Goal: Information Seeking & Learning: Compare options

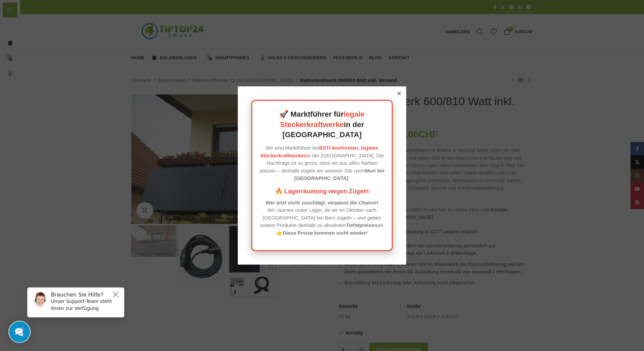
click at [397, 95] on icon at bounding box center [398, 93] width 3 height 3
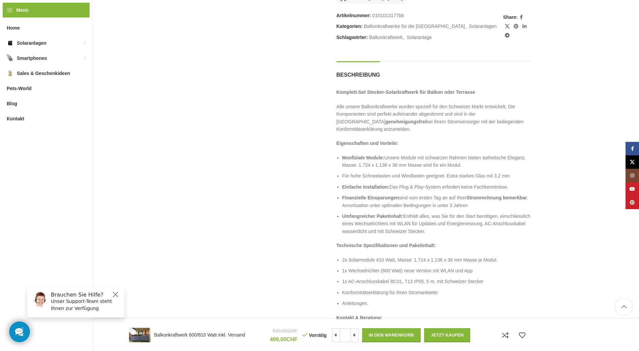
scroll to position [572, 0]
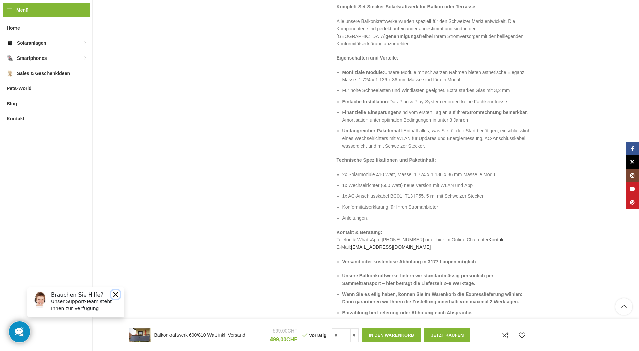
click at [114, 294] on button "Close" at bounding box center [115, 295] width 8 height 8
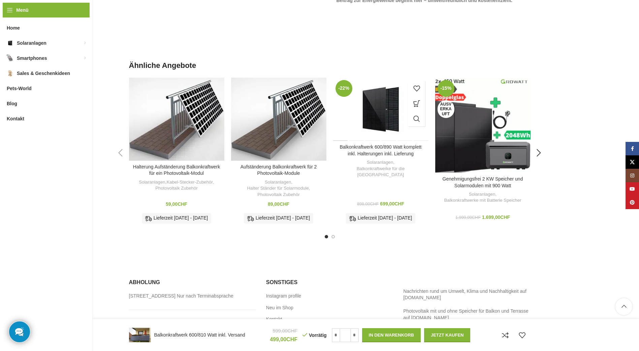
scroll to position [909, 0]
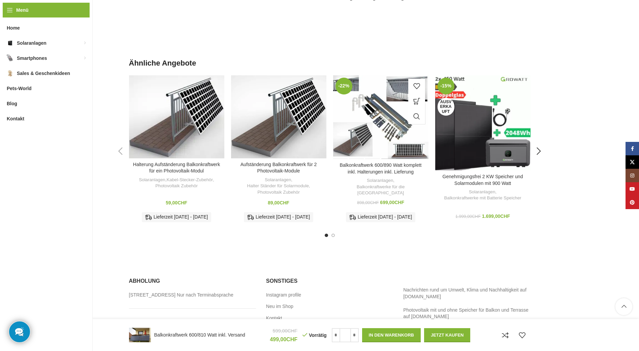
click at [391, 113] on div "Balkonkraftwerk 600/890 Watt komplett inkl. Halterungen inkl. Lieferung" at bounding box center [388, 117] width 16 height 84
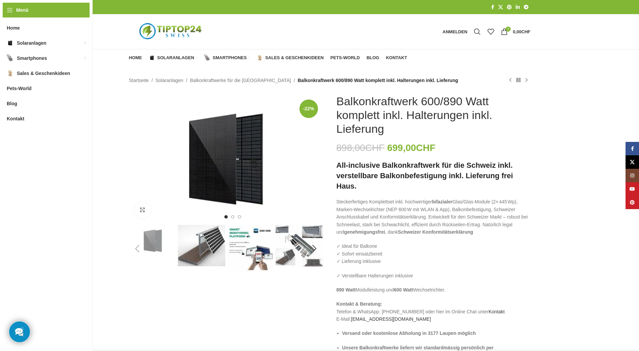
click at [258, 248] on img "3 / 6" at bounding box center [250, 248] width 47 height 47
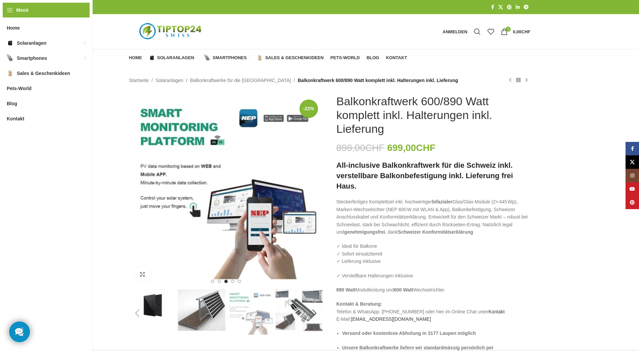
click at [301, 311] on img "4 / 6" at bounding box center [298, 311] width 47 height 42
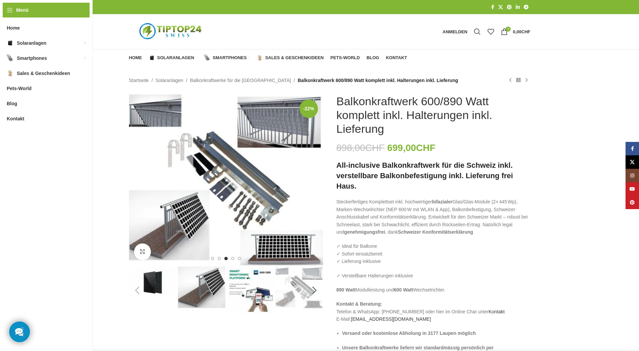
click at [204, 285] on img "2 / 6" at bounding box center [201, 287] width 47 height 41
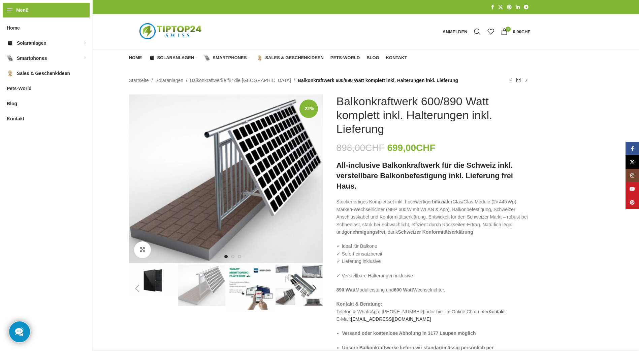
click at [147, 279] on img "1 / 6" at bounding box center [152, 281] width 47 height 32
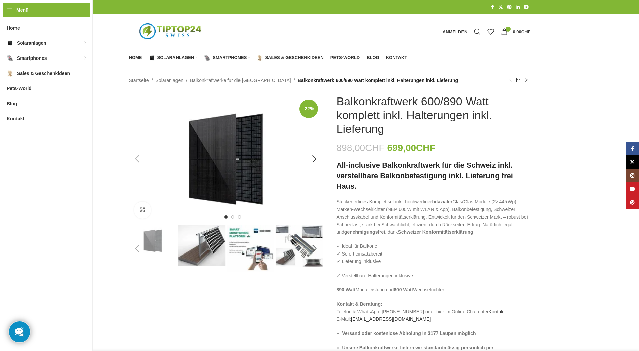
click at [232, 173] on img "1 / 6" at bounding box center [226, 159] width 194 height 129
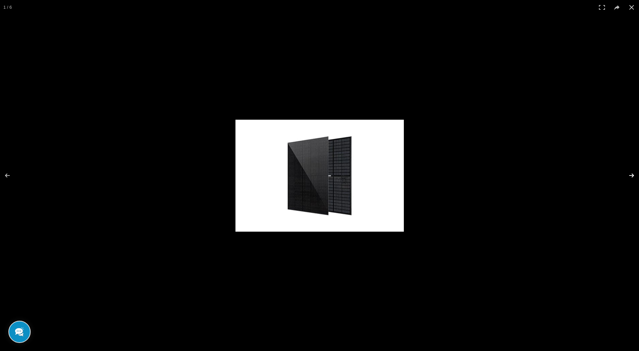
click at [632, 176] on button at bounding box center [627, 176] width 24 height 34
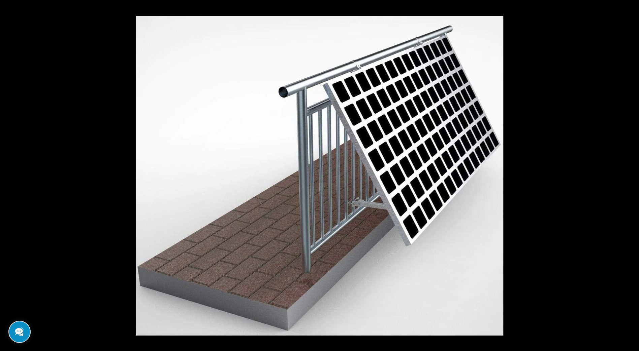
click at [632, 176] on button at bounding box center [627, 176] width 24 height 34
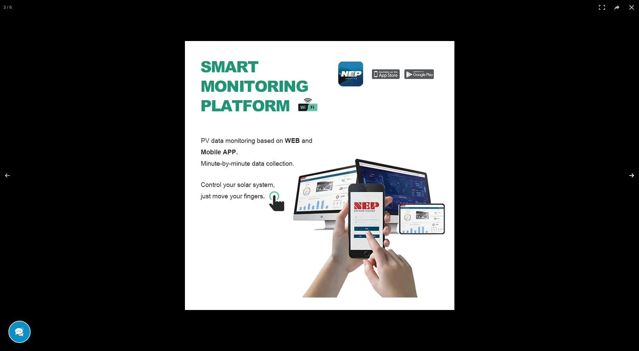
click at [632, 176] on button at bounding box center [627, 176] width 24 height 34
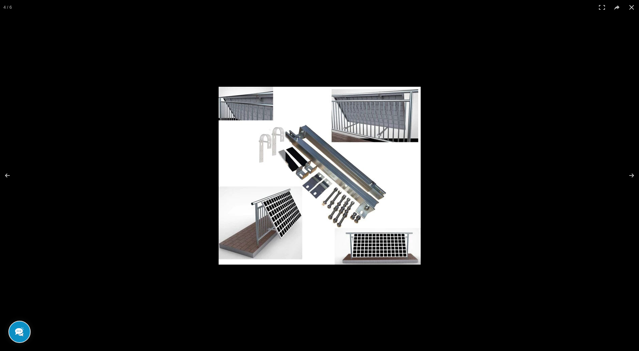
click at [377, 110] on img at bounding box center [319, 176] width 202 height 178
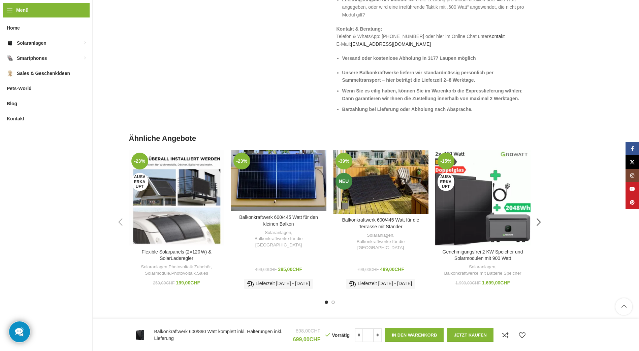
scroll to position [1616, 0]
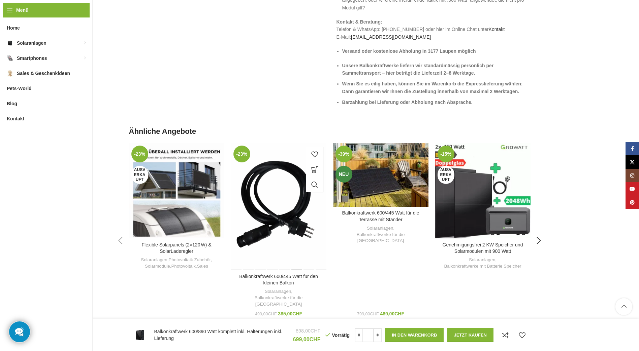
click at [300, 183] on div "Balkonkraftwerk 600/445 Watt für den kleinen Balkon" at bounding box center [296, 206] width 12 height 127
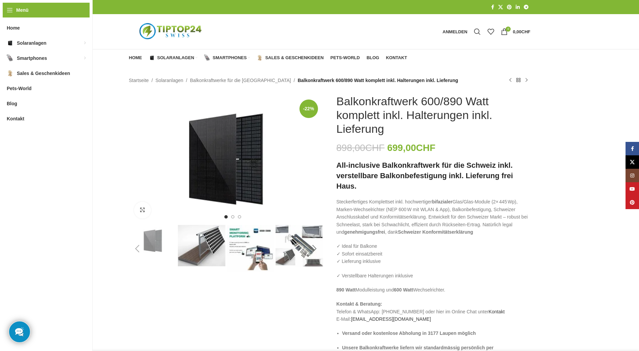
click at [316, 241] on div "Next slide" at bounding box center [314, 249] width 17 height 17
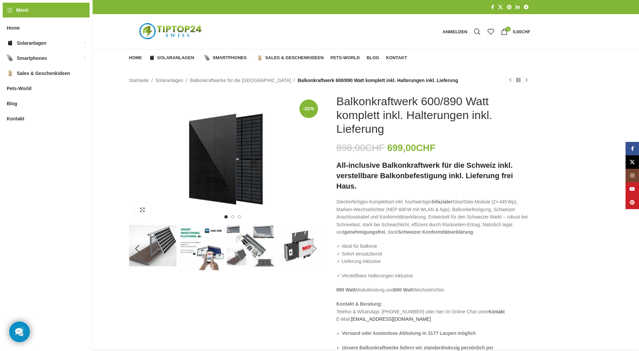
click at [310, 250] on div "Next slide" at bounding box center [314, 249] width 17 height 17
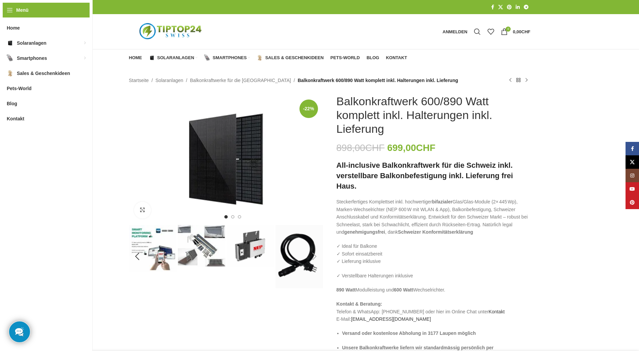
click at [306, 251] on div "Next slide" at bounding box center [314, 256] width 17 height 17
click at [300, 250] on img "6 / 6" at bounding box center [298, 256] width 47 height 63
